Goal: Information Seeking & Learning: Learn about a topic

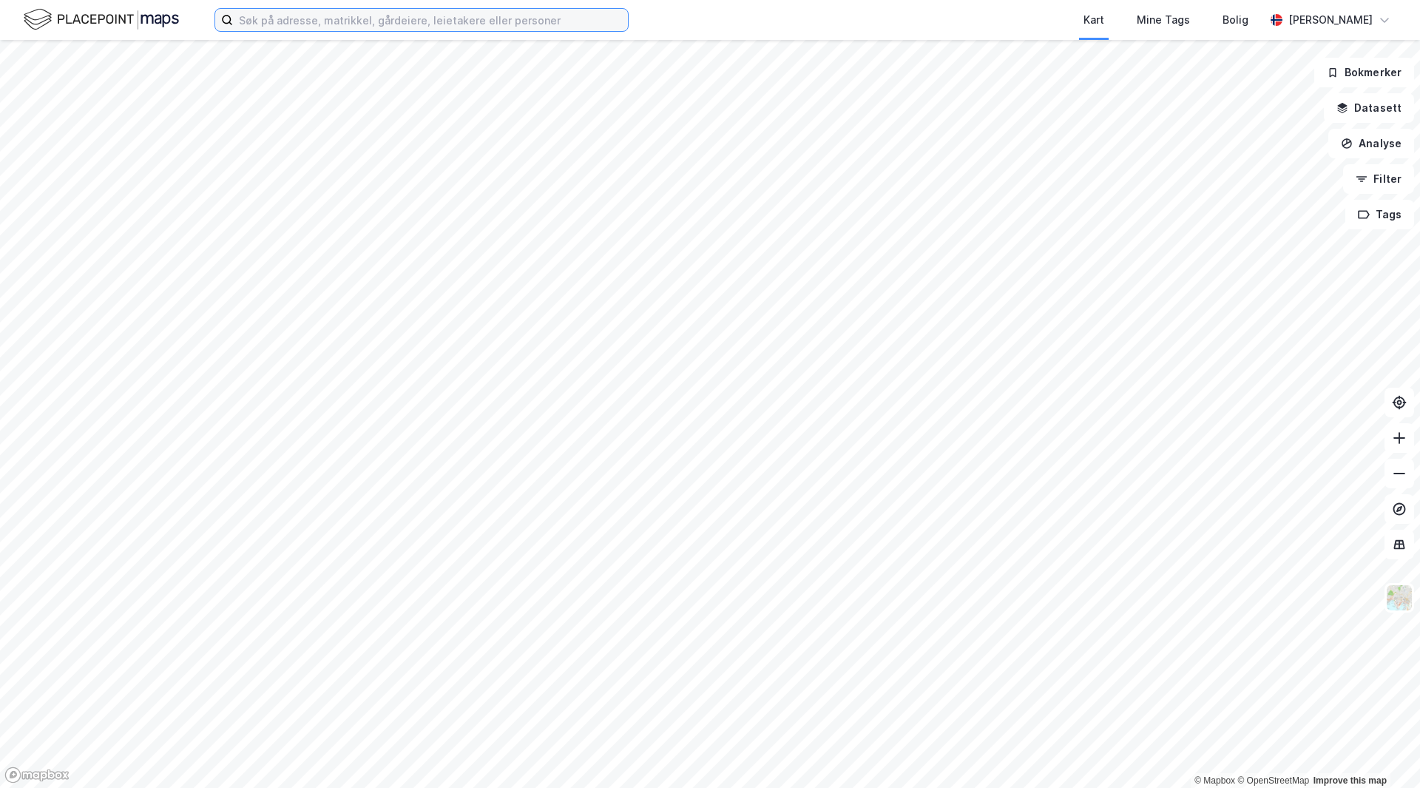
click at [529, 27] on input at bounding box center [430, 20] width 395 height 22
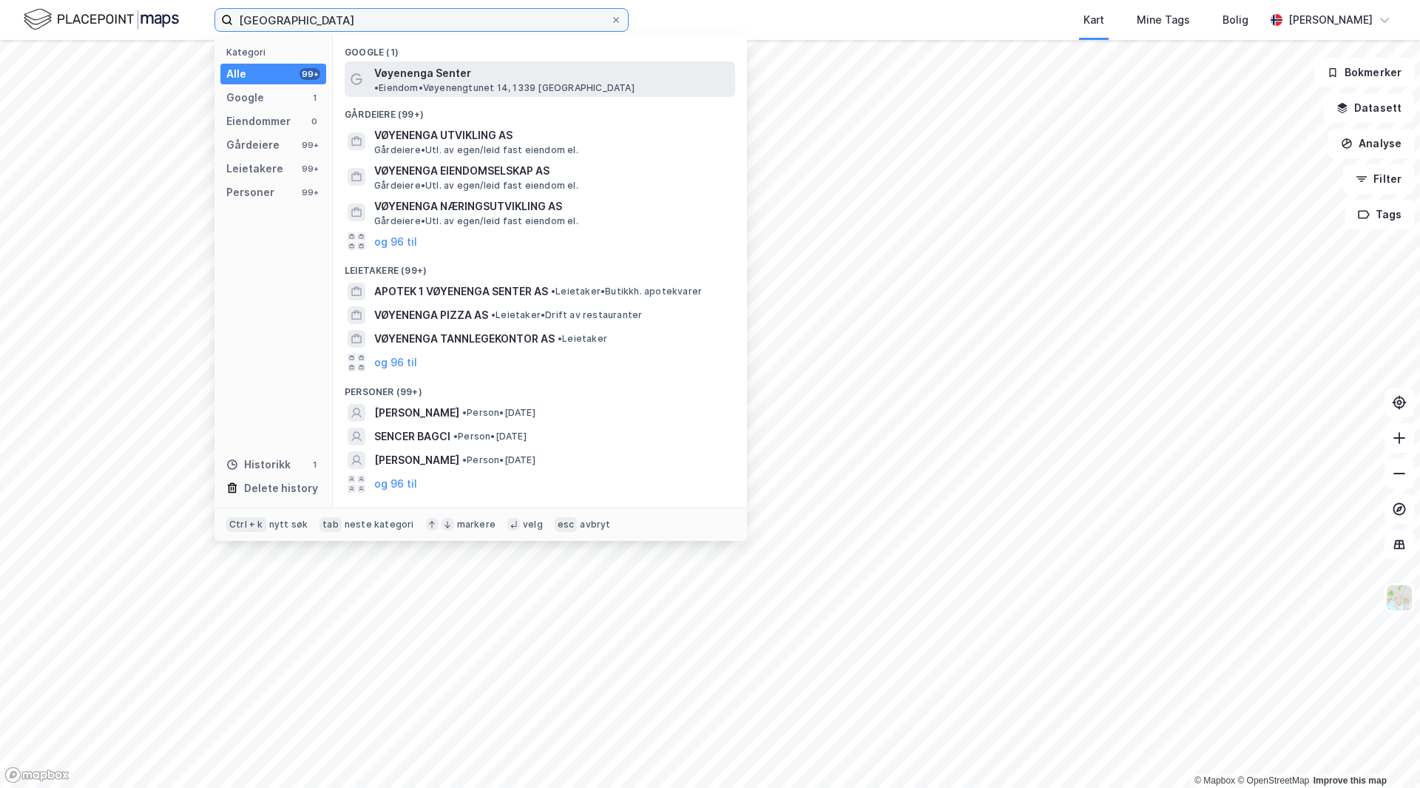
type input "[GEOGRAPHIC_DATA]"
click at [507, 64] on div "Vøyenenga Senter • Eiendom • Vøyenengtunet 14, 1339 [GEOGRAPHIC_DATA]" at bounding box center [553, 79] width 358 height 30
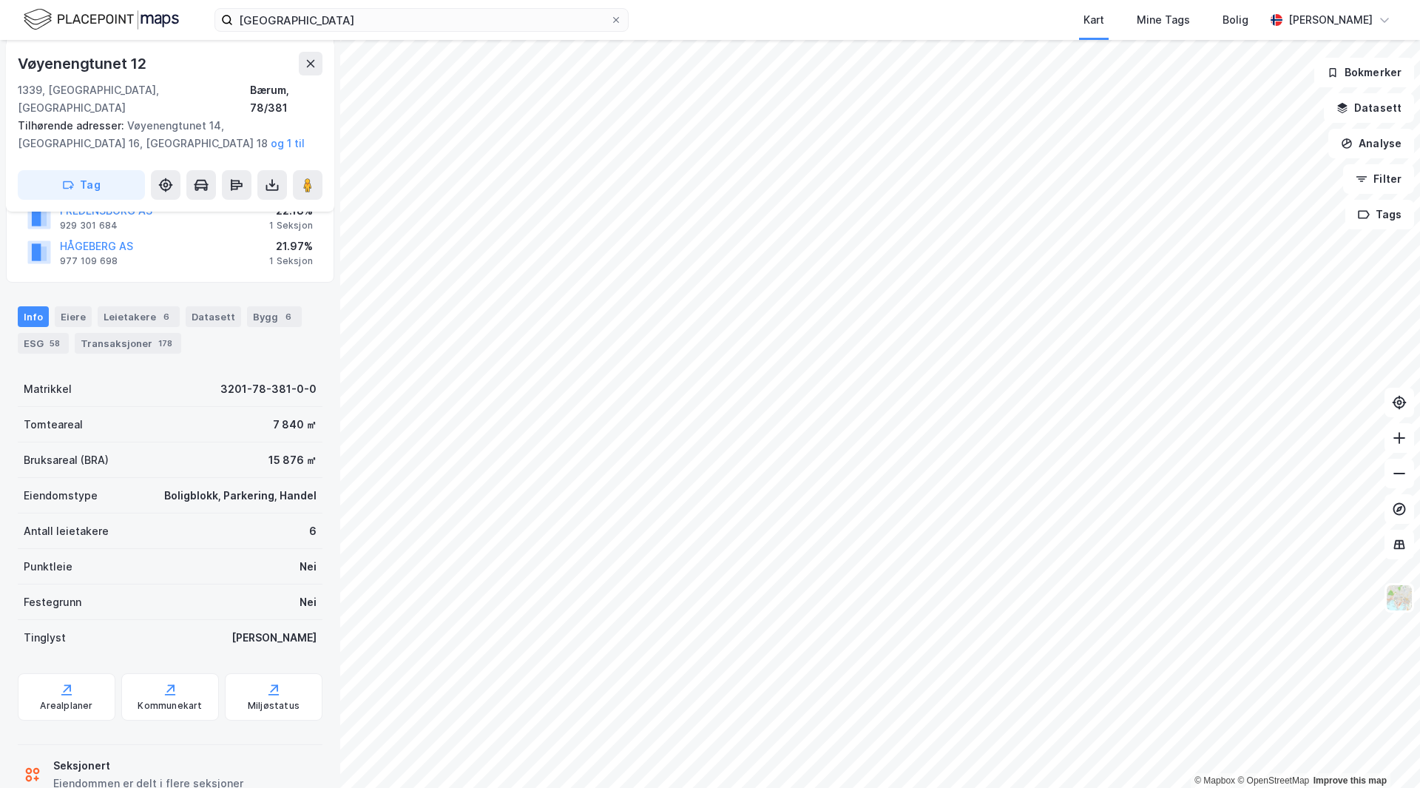
scroll to position [290, 0]
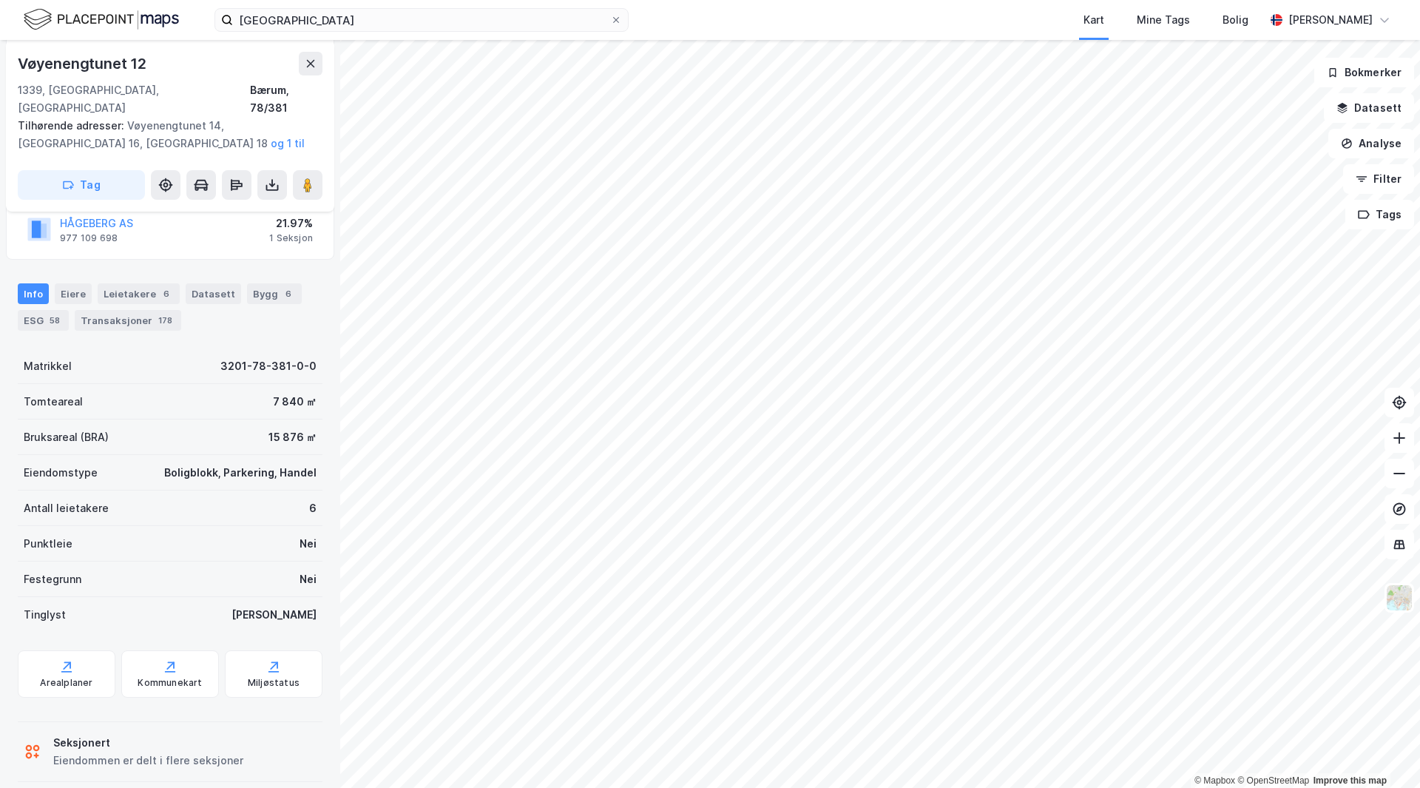
click at [235, 285] on div "Info [PERSON_NAME] 6 Datasett Bygg 6 ESG 58 Transaksjoner 178" at bounding box center [170, 306] width 305 height 47
click at [248, 283] on div "Bygg 6" at bounding box center [274, 293] width 55 height 21
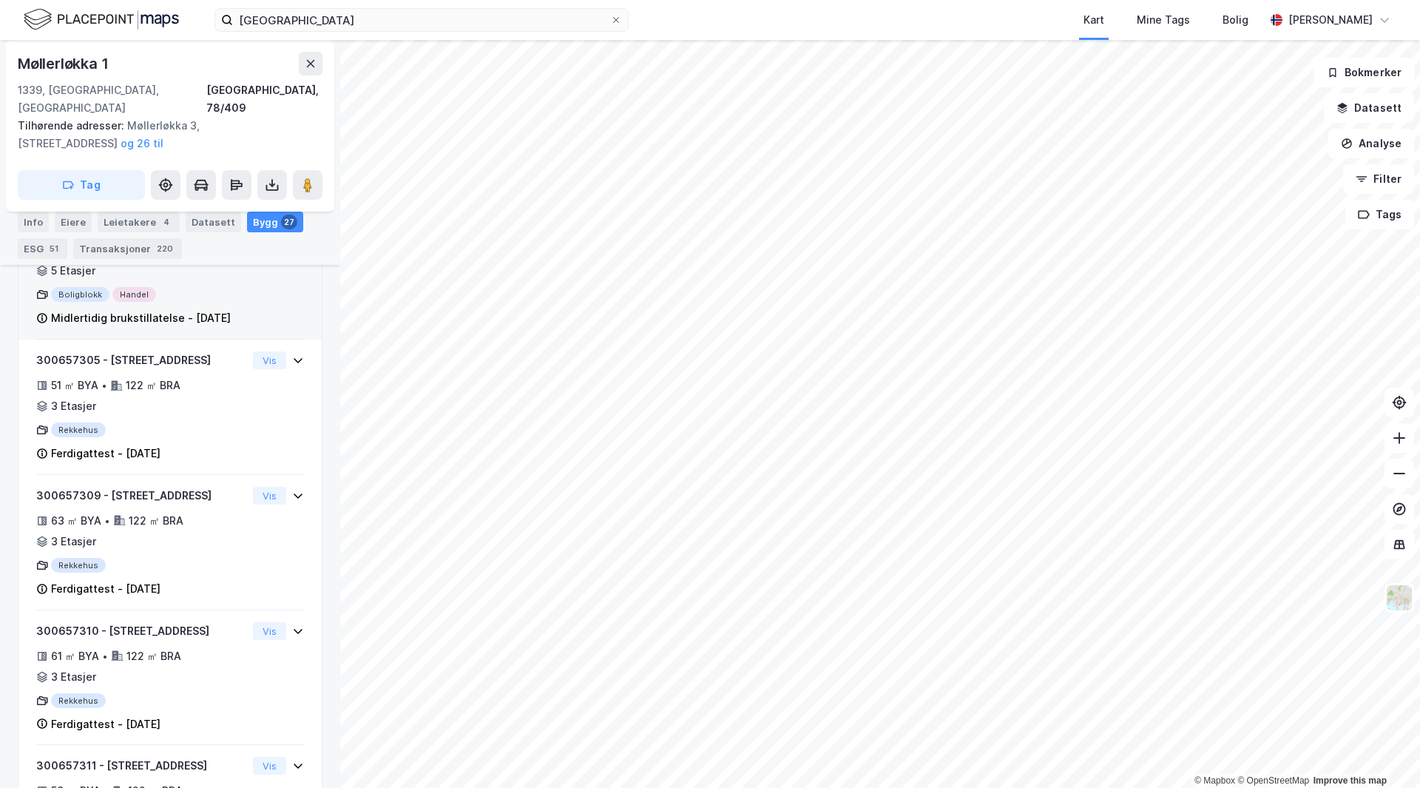
scroll to position [814, 0]
